Goal: Task Accomplishment & Management: Manage account settings

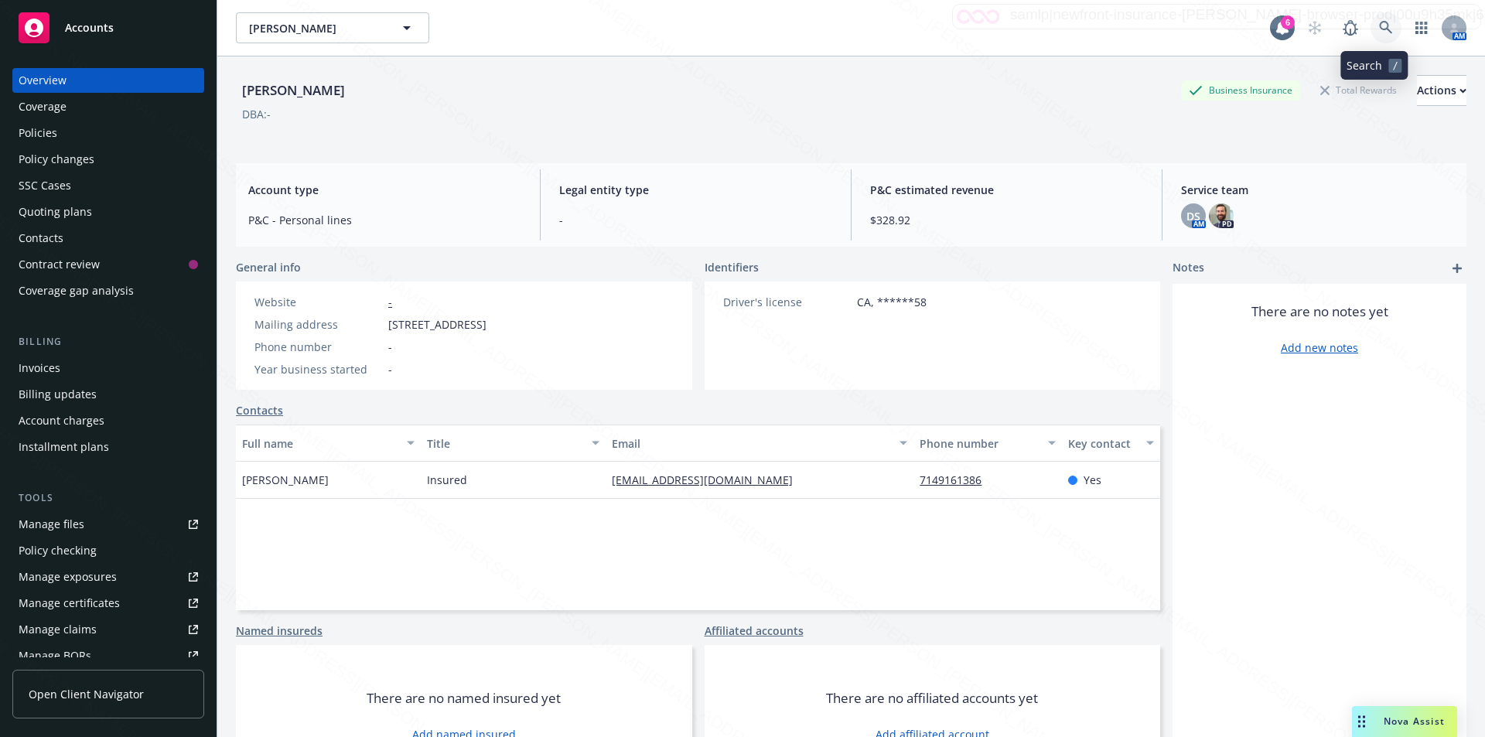
click at [1379, 29] on icon at bounding box center [1385, 27] width 13 height 13
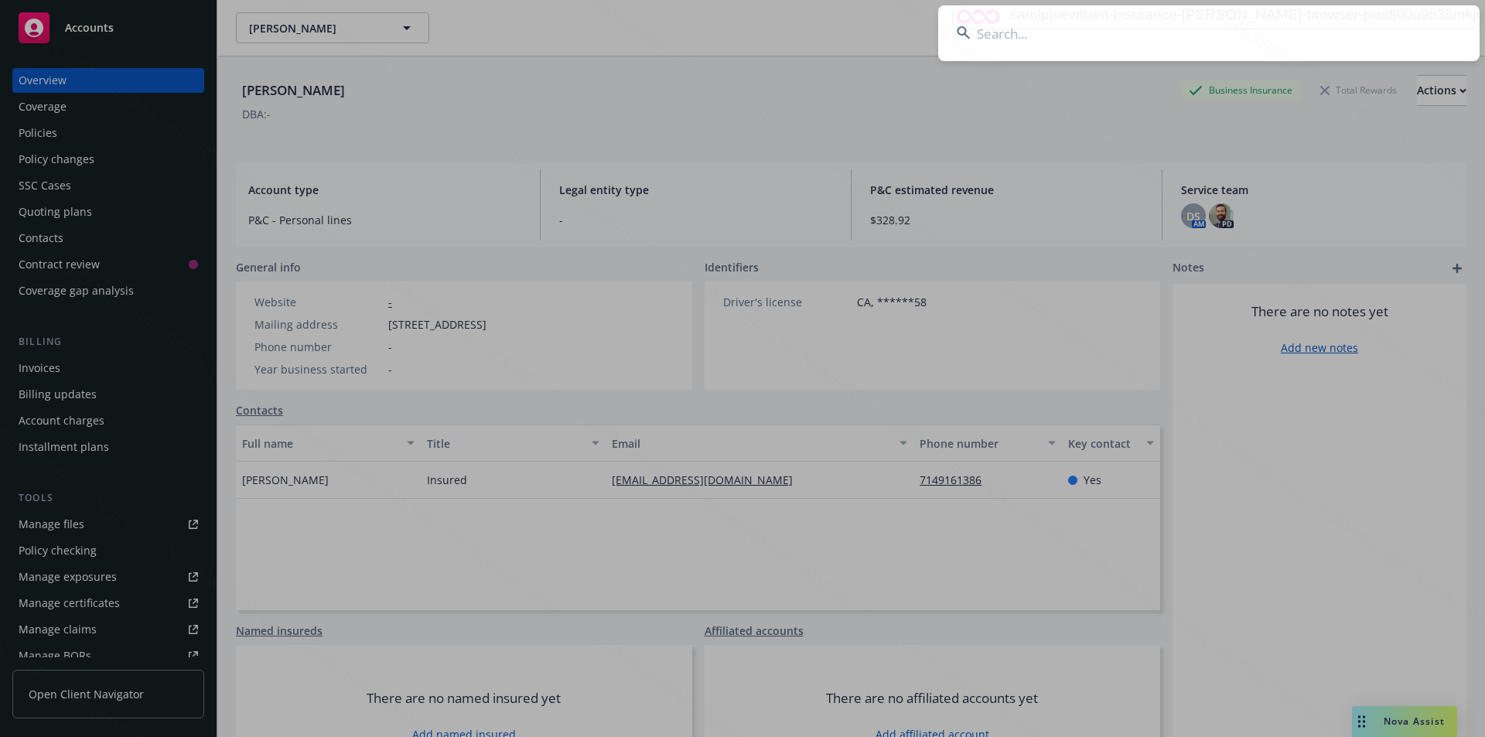
click at [1169, 28] on input at bounding box center [1209, 33] width 542 height 56
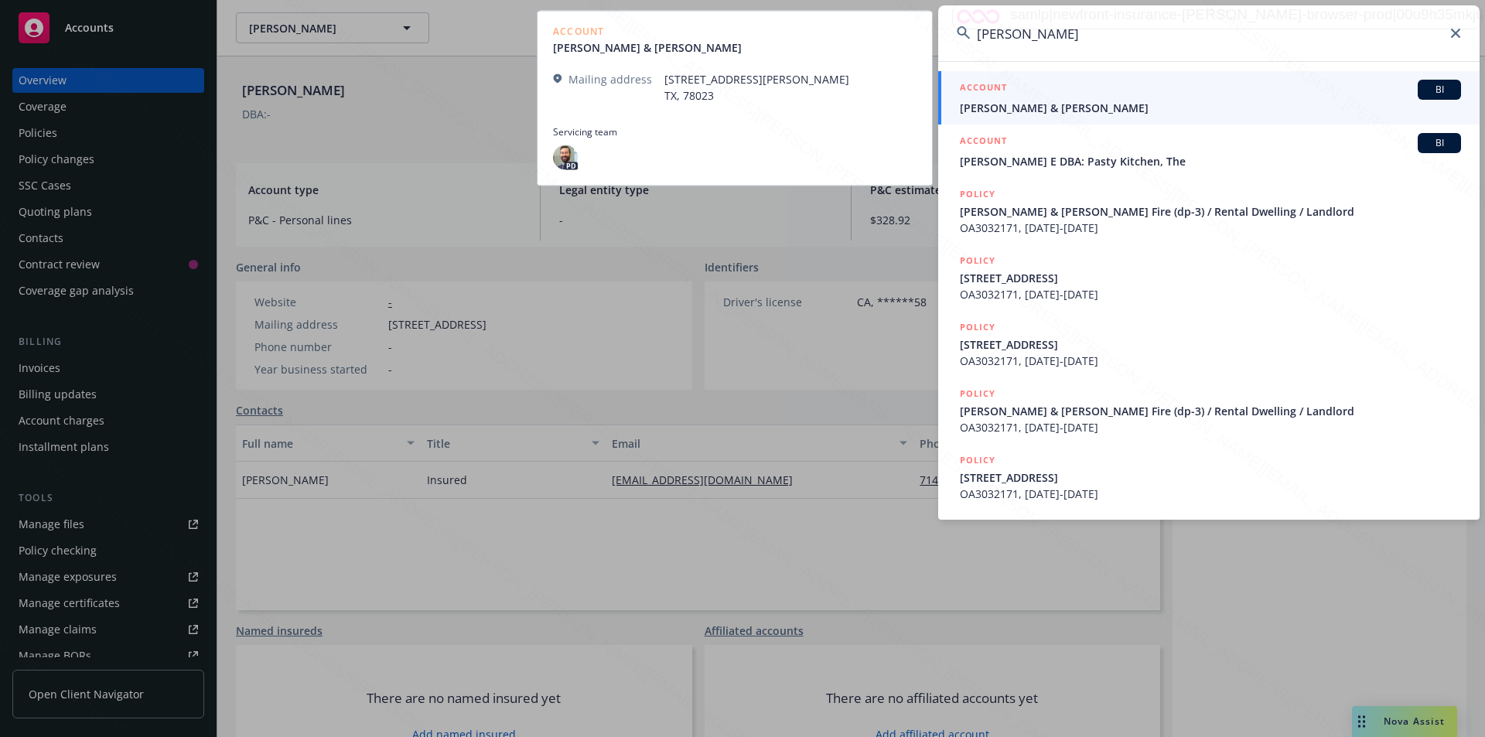
type input "[PERSON_NAME]"
click at [1044, 111] on span "[PERSON_NAME] & [PERSON_NAME]" at bounding box center [1210, 108] width 501 height 16
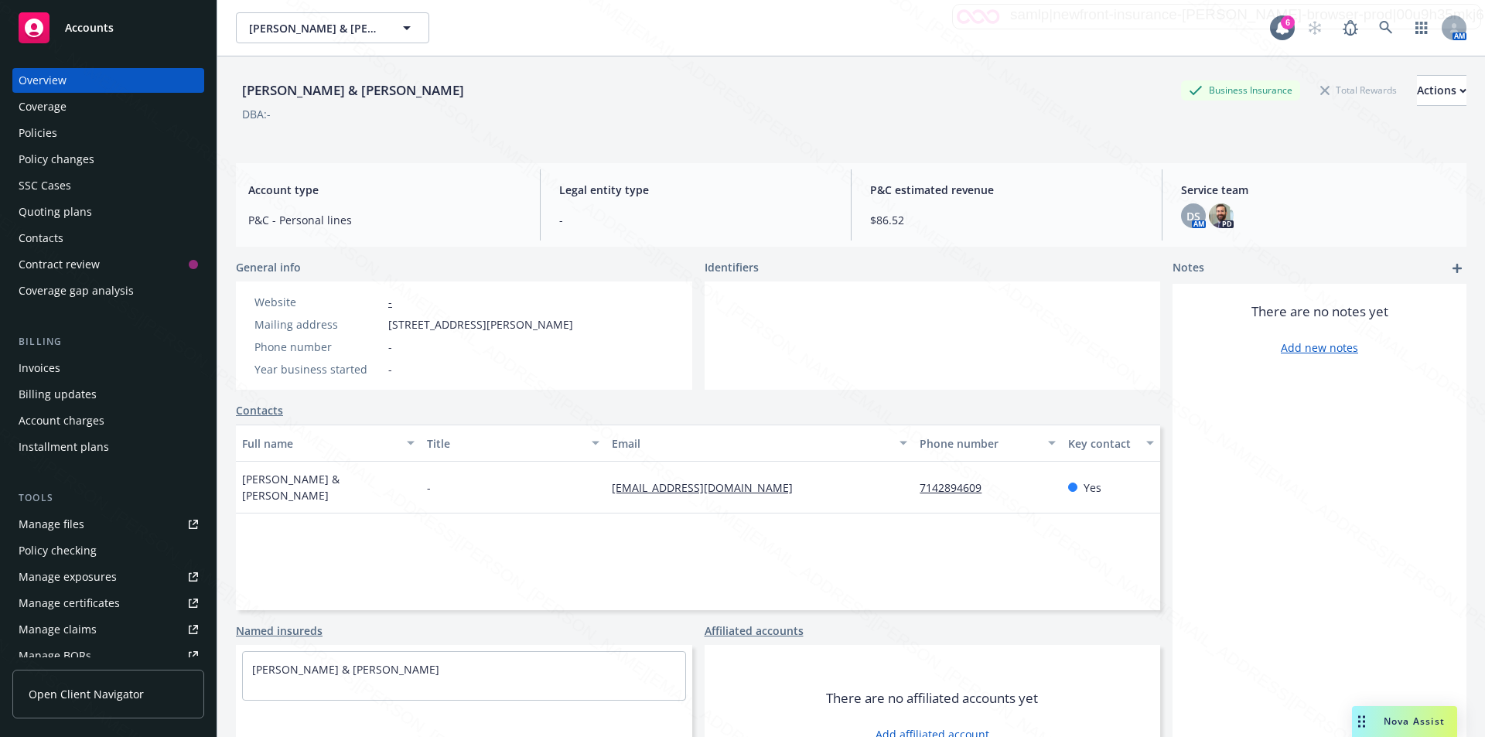
click at [53, 134] on div "Policies" at bounding box center [38, 133] width 39 height 25
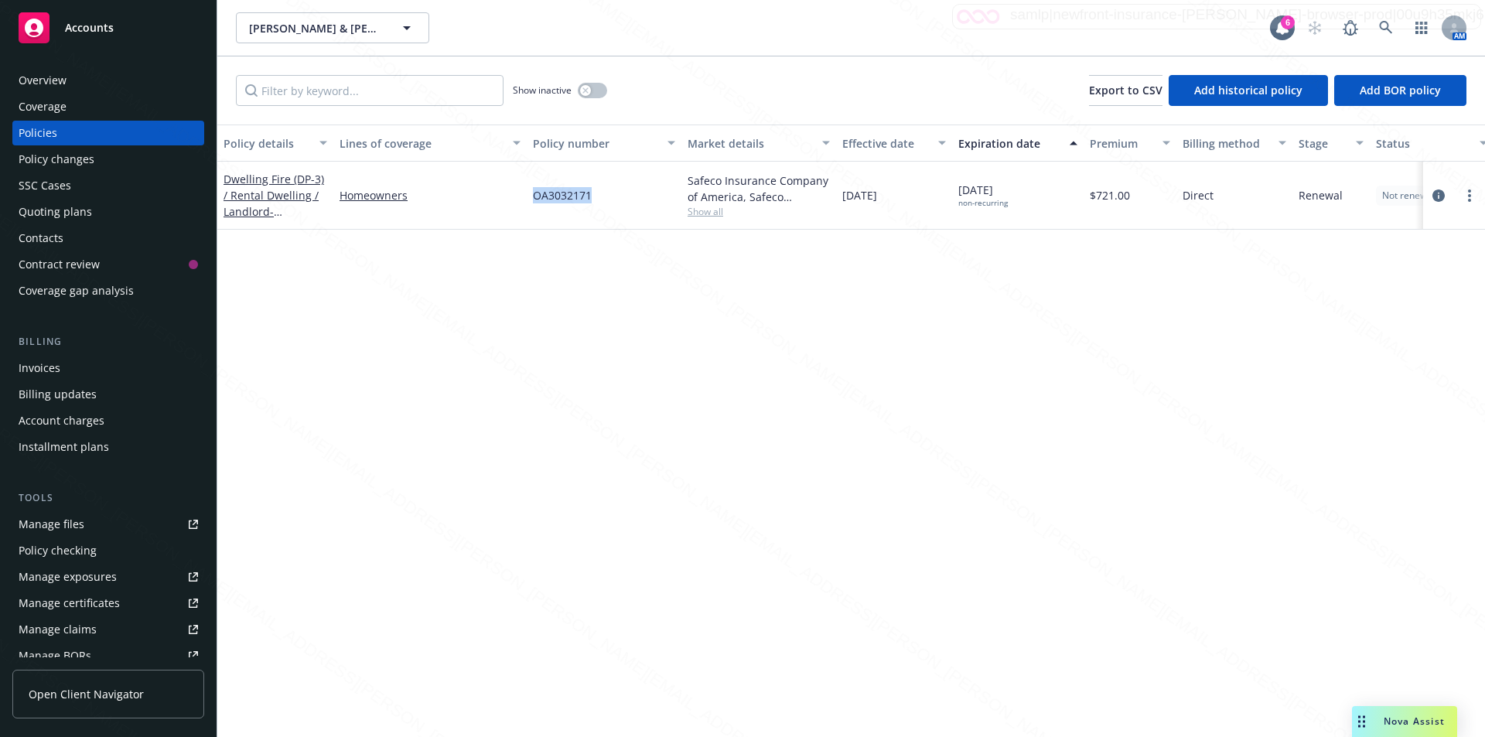
drag, startPoint x: 597, startPoint y: 199, endPoint x: 528, endPoint y: 203, distance: 69.0
click at [528, 203] on div "OA3032171" at bounding box center [604, 196] width 155 height 68
click at [58, 84] on div "Overview" at bounding box center [43, 80] width 48 height 25
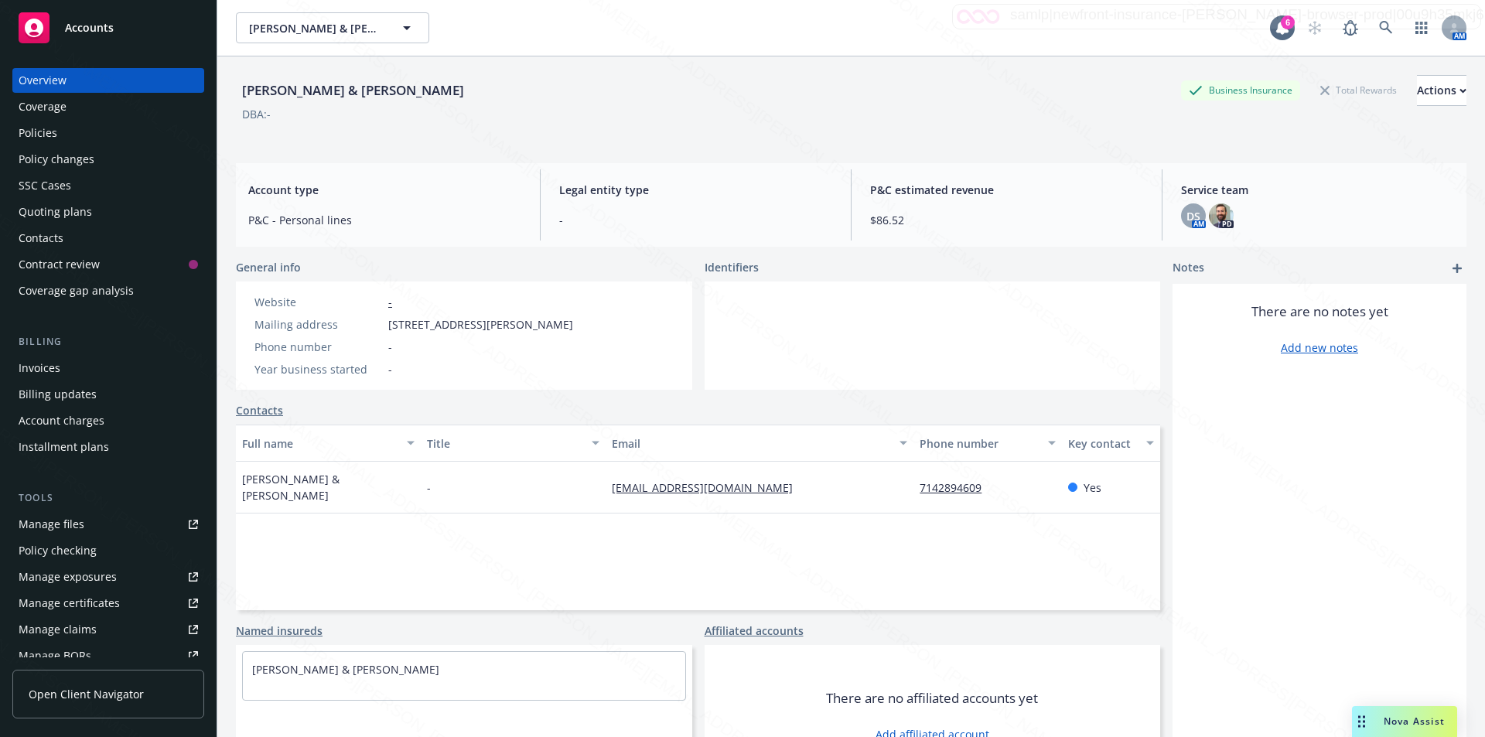
click at [250, 407] on link "Contacts" at bounding box center [259, 410] width 47 height 16
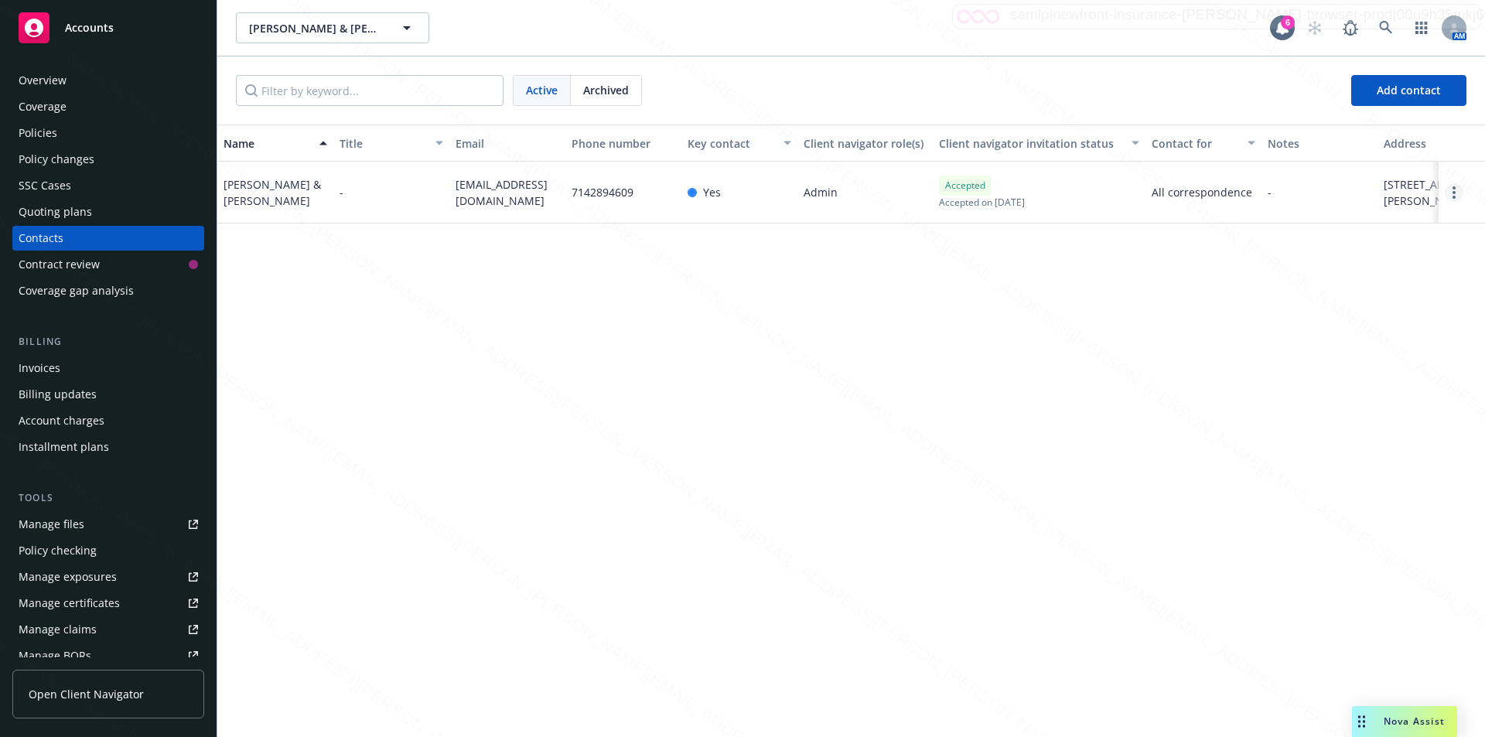
click at [1454, 199] on icon "Open options" at bounding box center [1454, 192] width 3 height 12
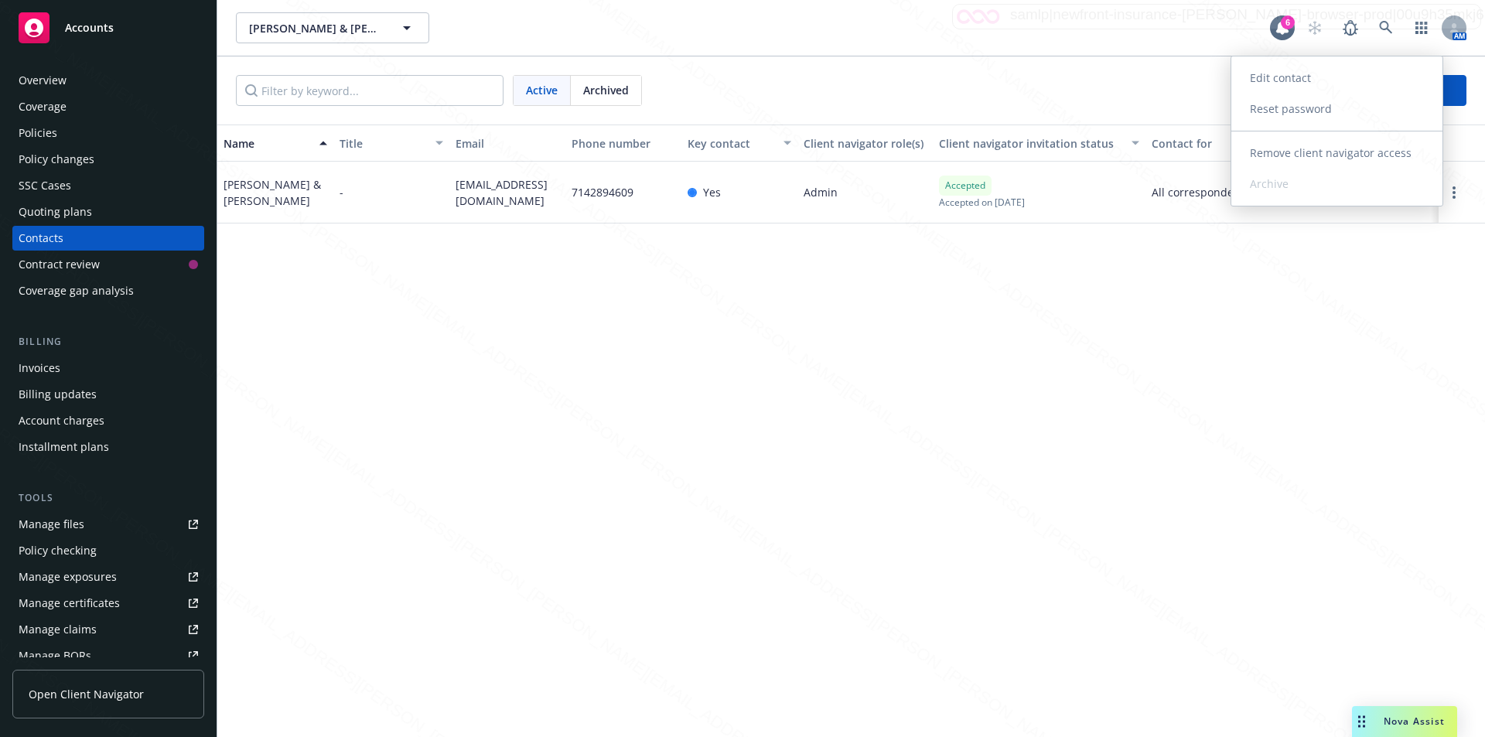
click at [1302, 80] on link "Edit contact" at bounding box center [1337, 78] width 211 height 31
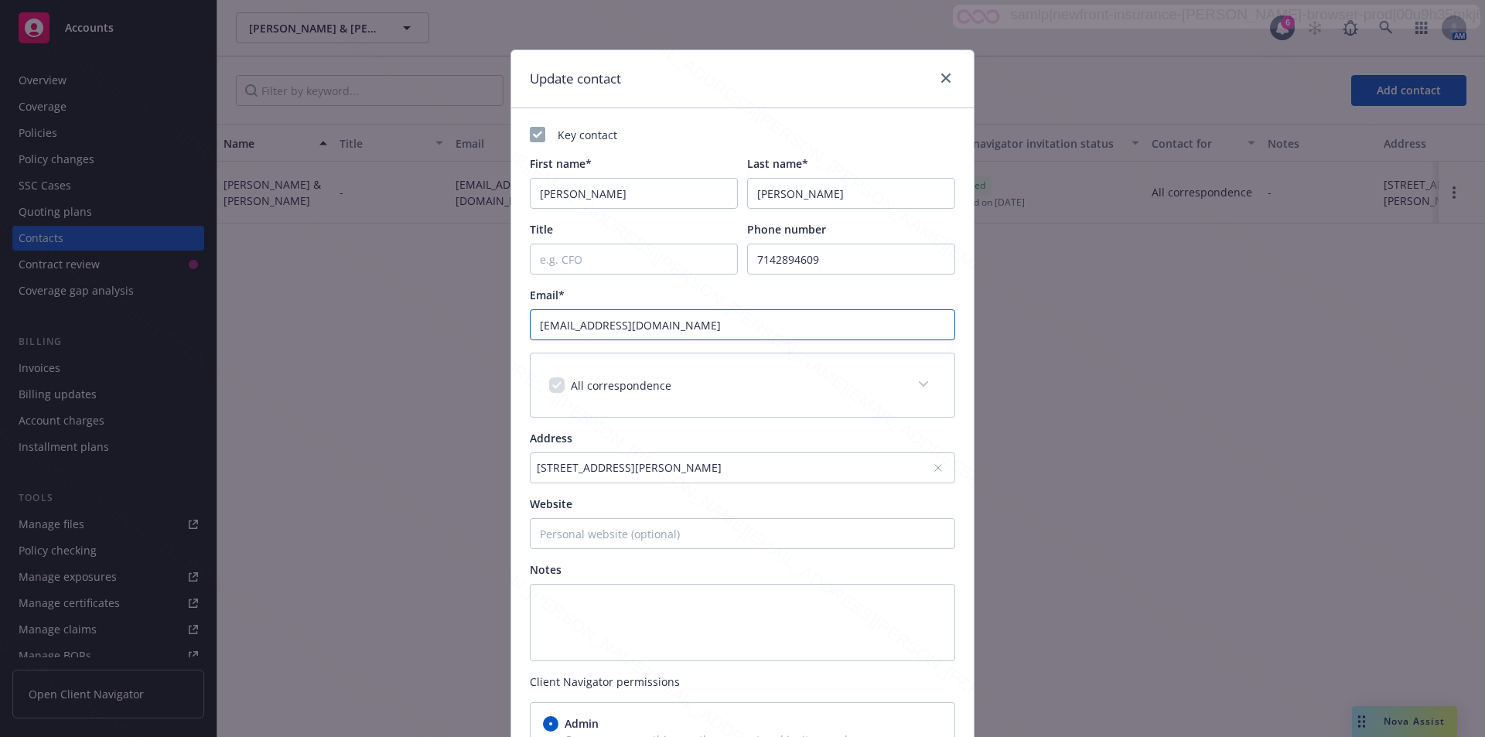
drag, startPoint x: 742, startPoint y: 325, endPoint x: 480, endPoint y: 323, distance: 262.3
click at [480, 323] on div "Update contact Key contact First name* [PERSON_NAME] Last name* [PERSON_NAME] T…" at bounding box center [742, 368] width 1485 height 737
paste input "[EMAIL_ADDRESS]"
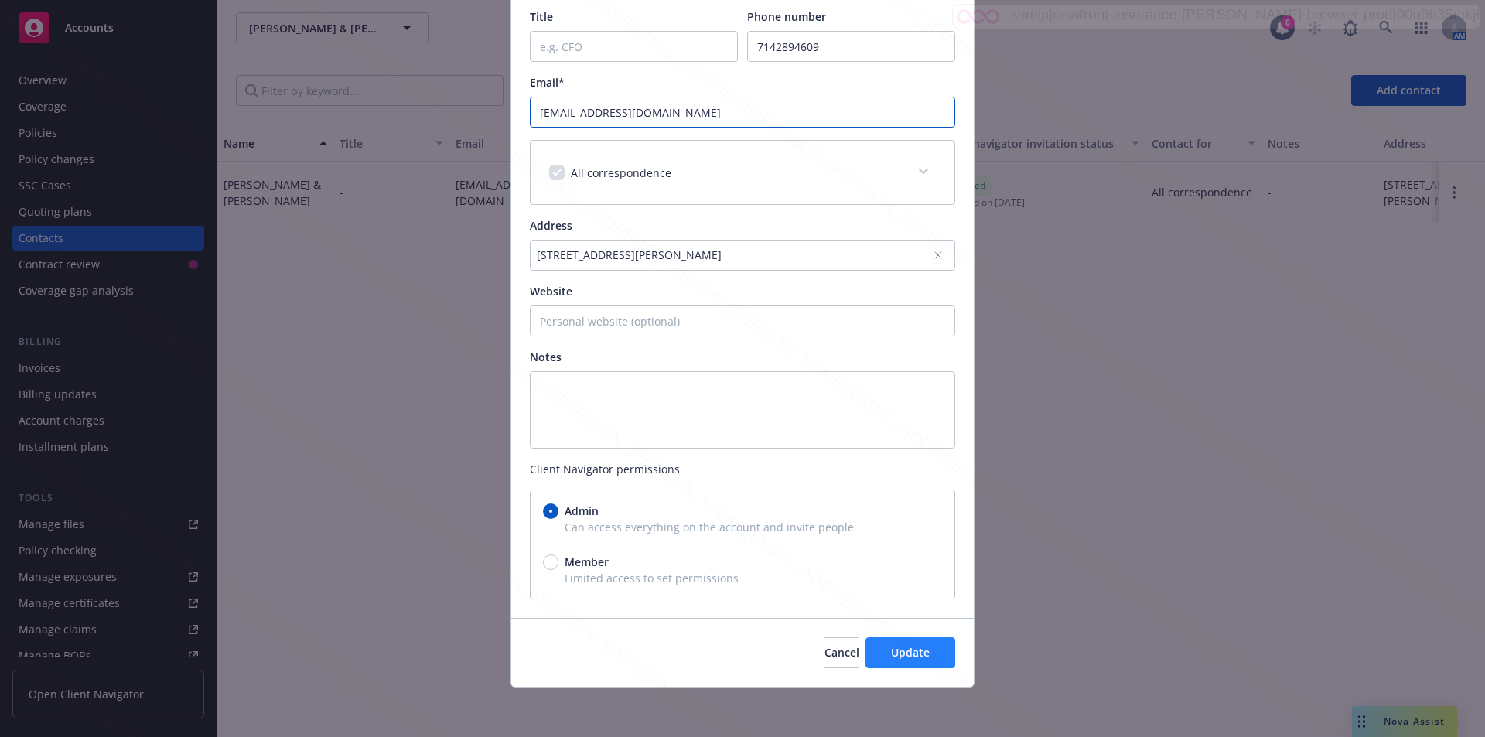
type input "[EMAIL_ADDRESS][DOMAIN_NAME]"
click at [886, 642] on button "Update" at bounding box center [911, 652] width 90 height 31
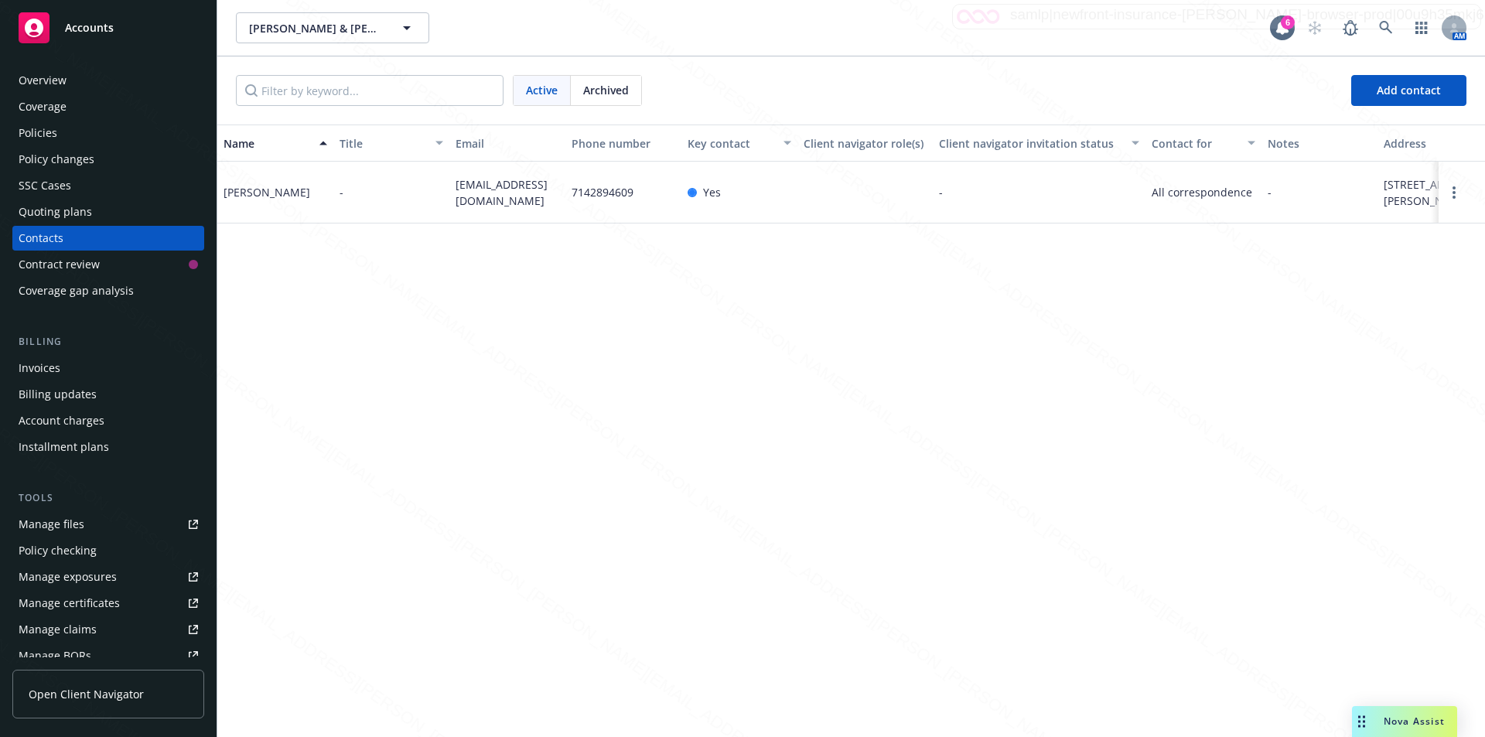
click at [43, 132] on div "Policies" at bounding box center [38, 133] width 39 height 25
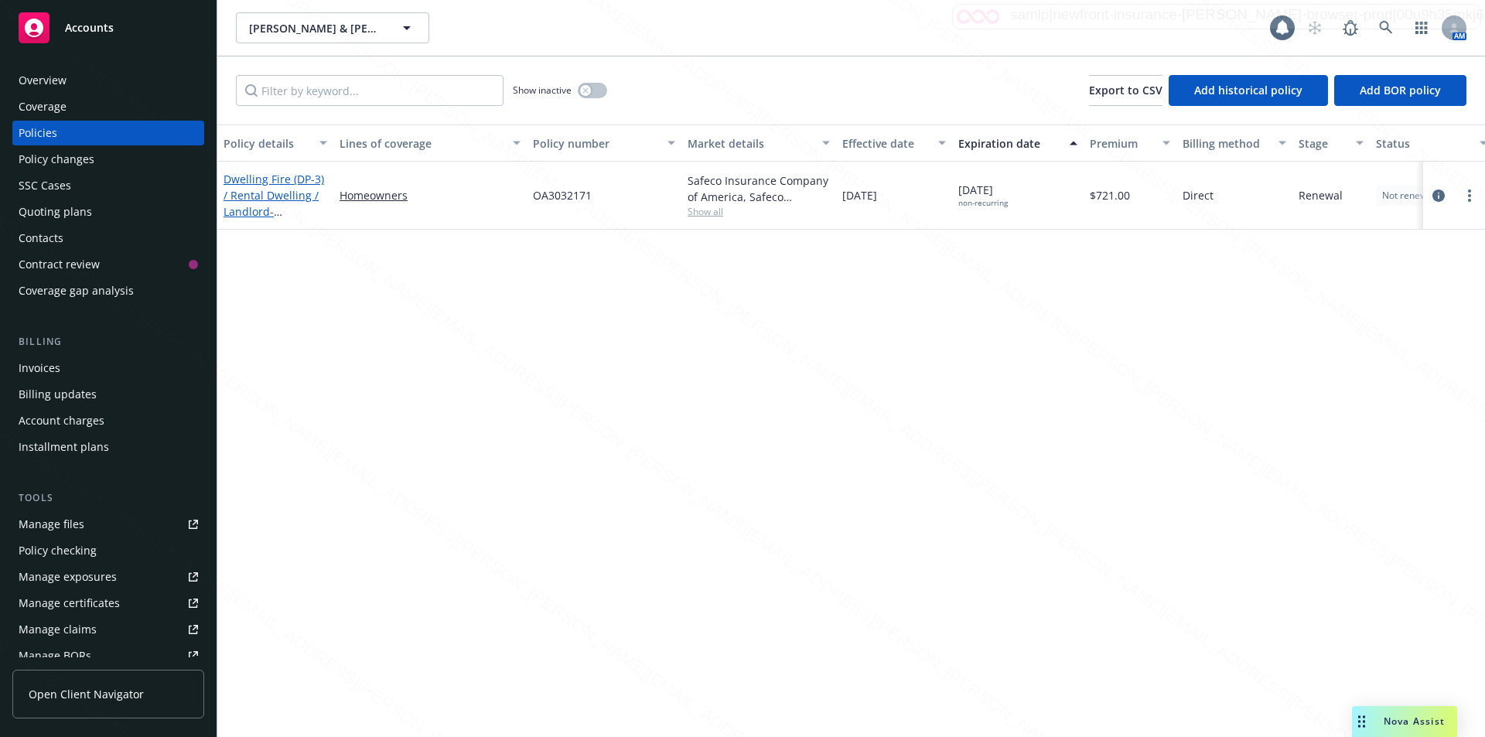
click at [254, 199] on link "Dwelling Fire (DP-3) / Rental Dwelling / Landlord - [STREET_ADDRESS]" at bounding box center [274, 203] width 101 height 63
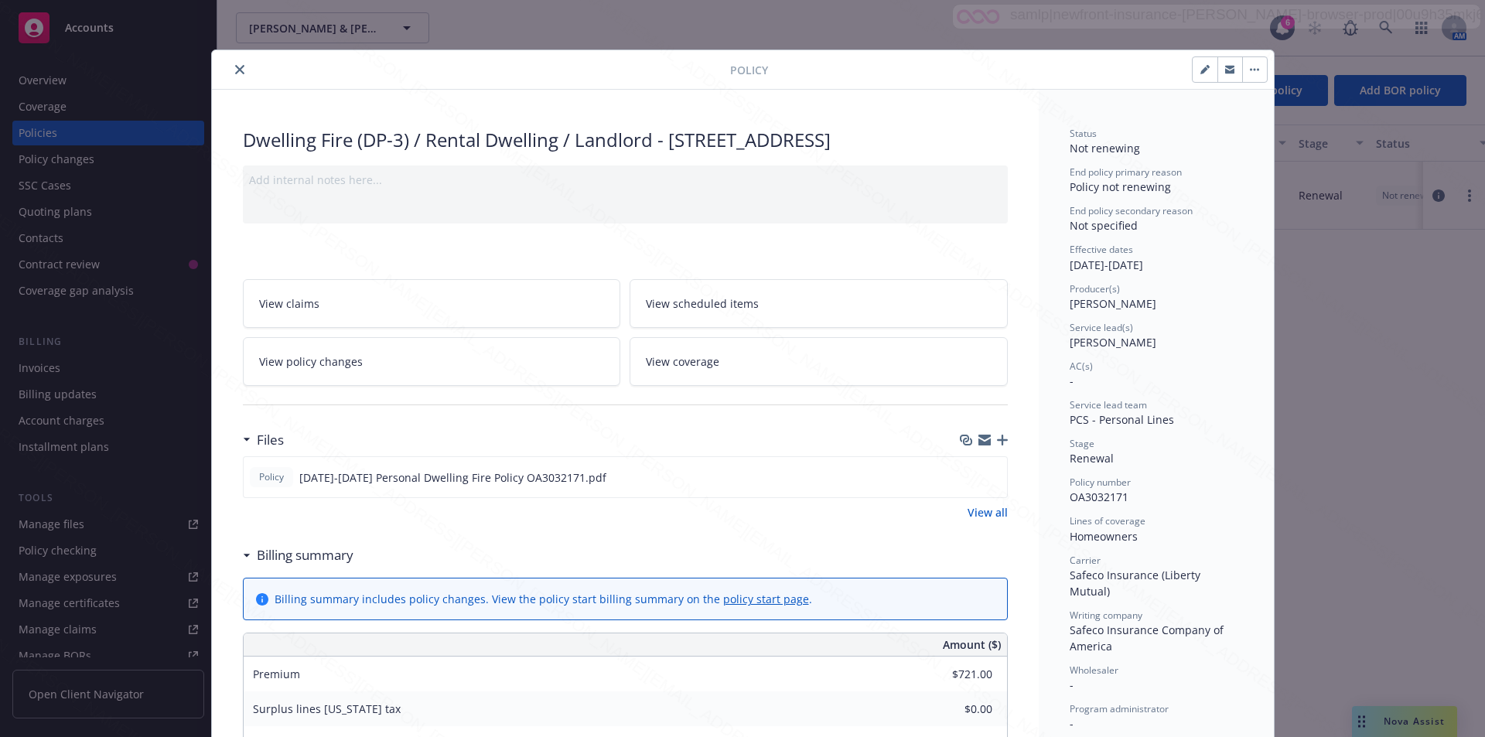
drag, startPoint x: 665, startPoint y: 138, endPoint x: 1001, endPoint y: 143, distance: 335.8
click at [1001, 143] on div "Dwelling Fire (DP-3) / Rental Dwelling / Landlord - [STREET_ADDRESS]" at bounding box center [625, 140] width 765 height 26
